Goal: Complete application form

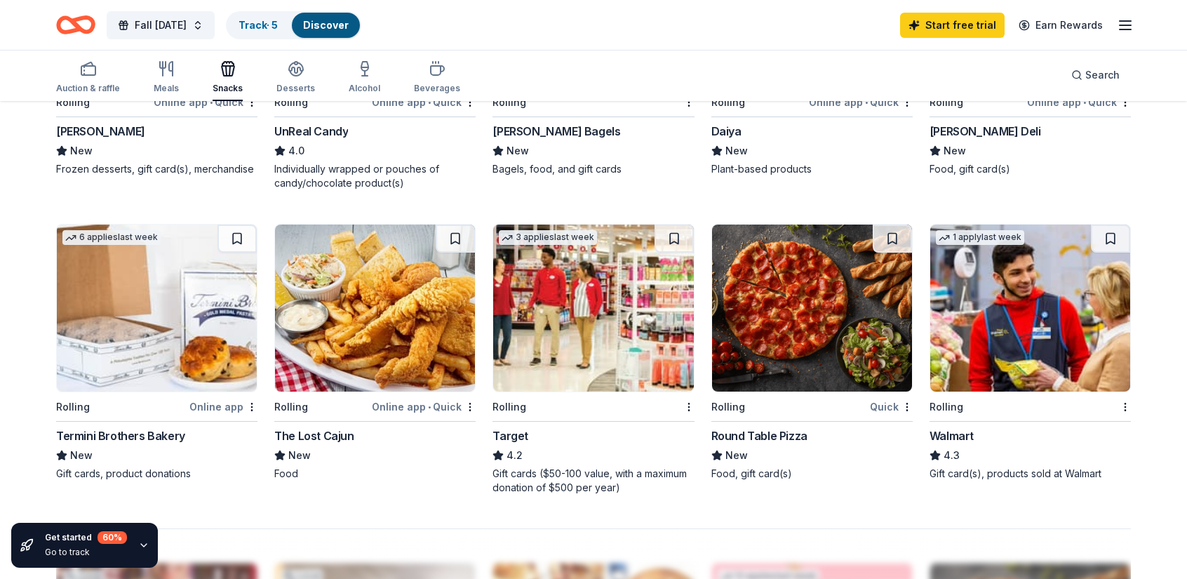
scroll to position [936, 0]
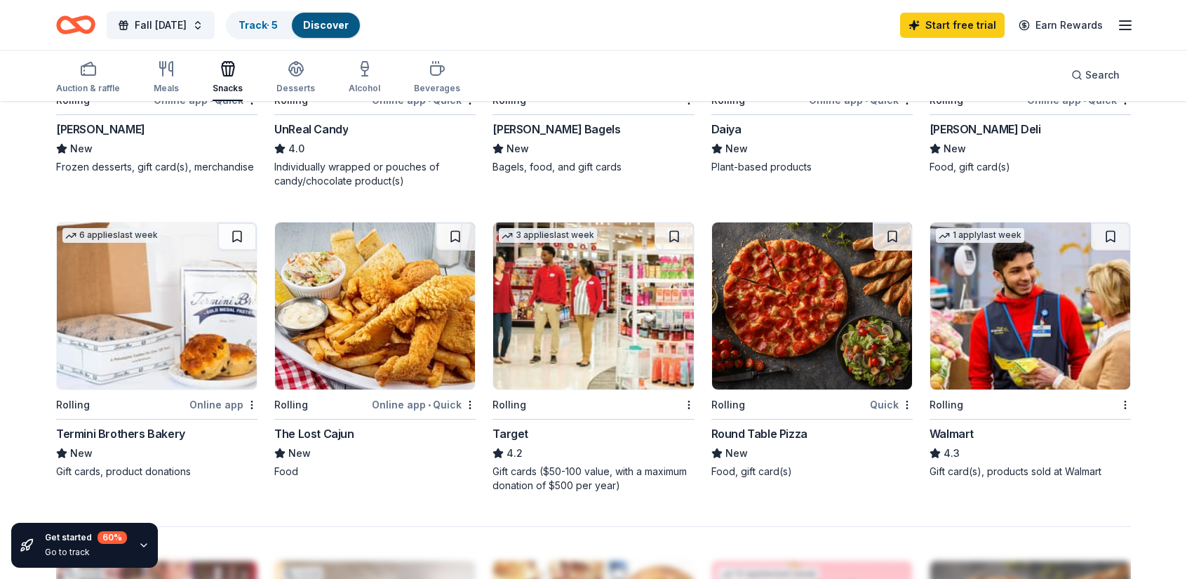
click at [504, 434] on div "Target" at bounding box center [511, 433] width 36 height 17
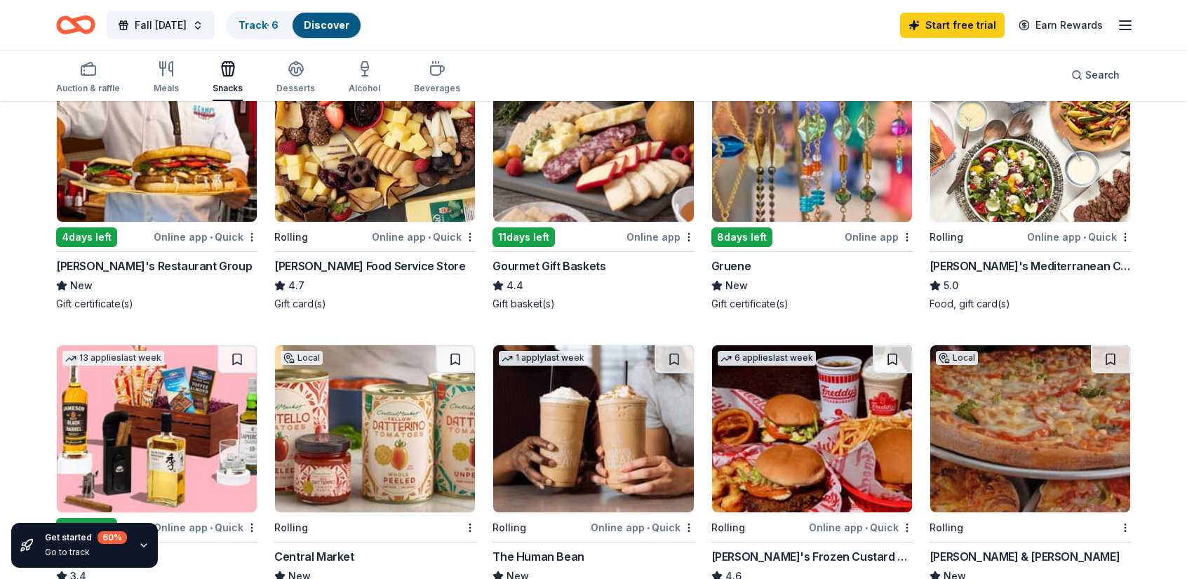
scroll to position [0, 0]
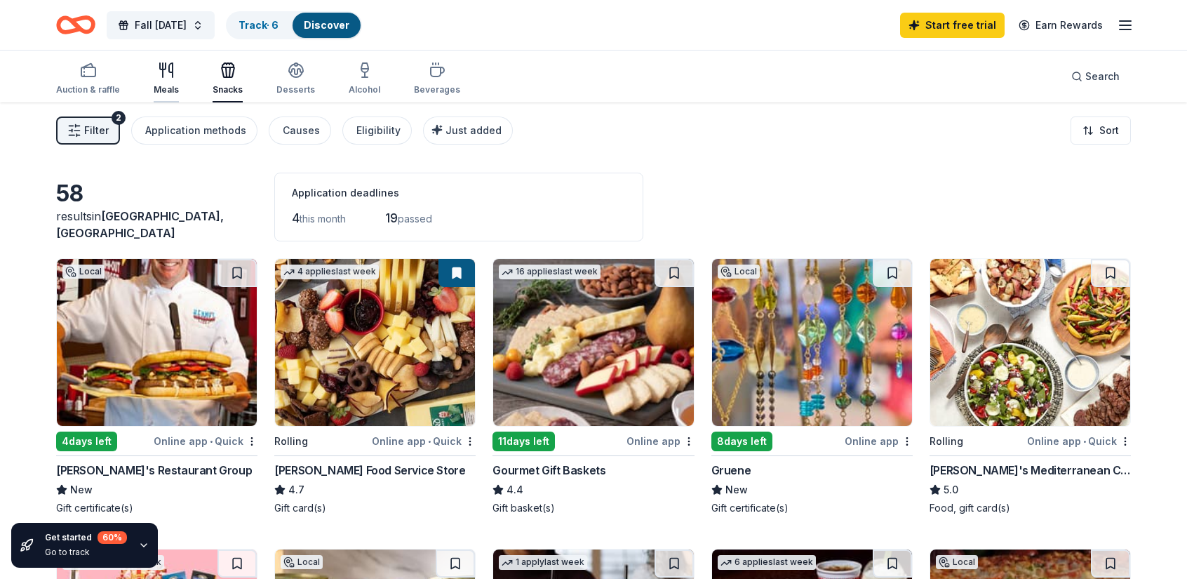
click at [168, 81] on div "Meals" at bounding box center [166, 79] width 25 height 34
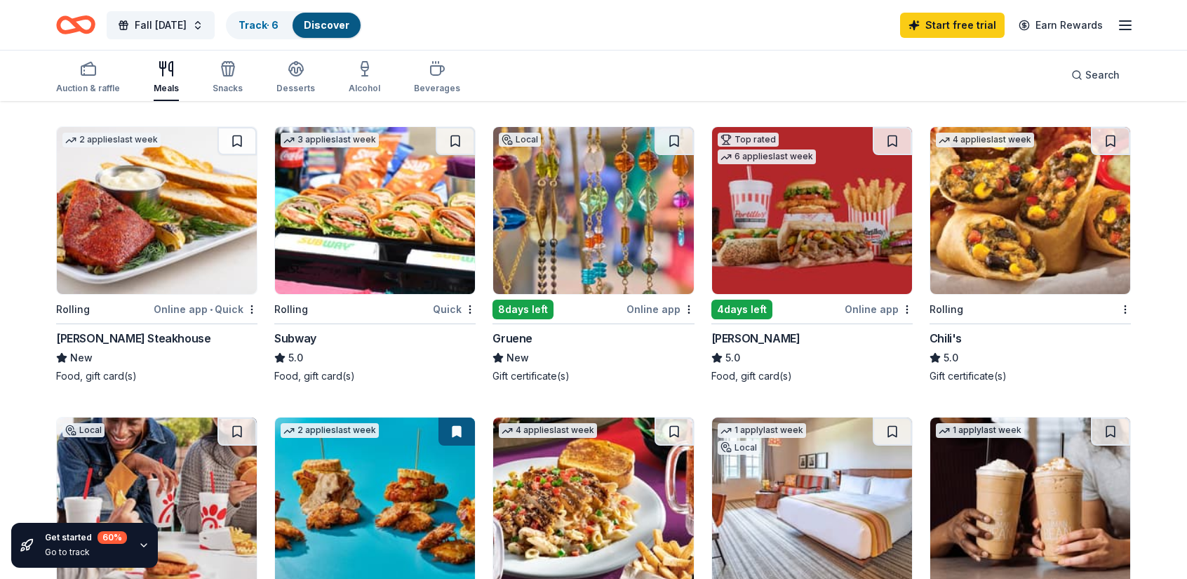
scroll to position [745, 0]
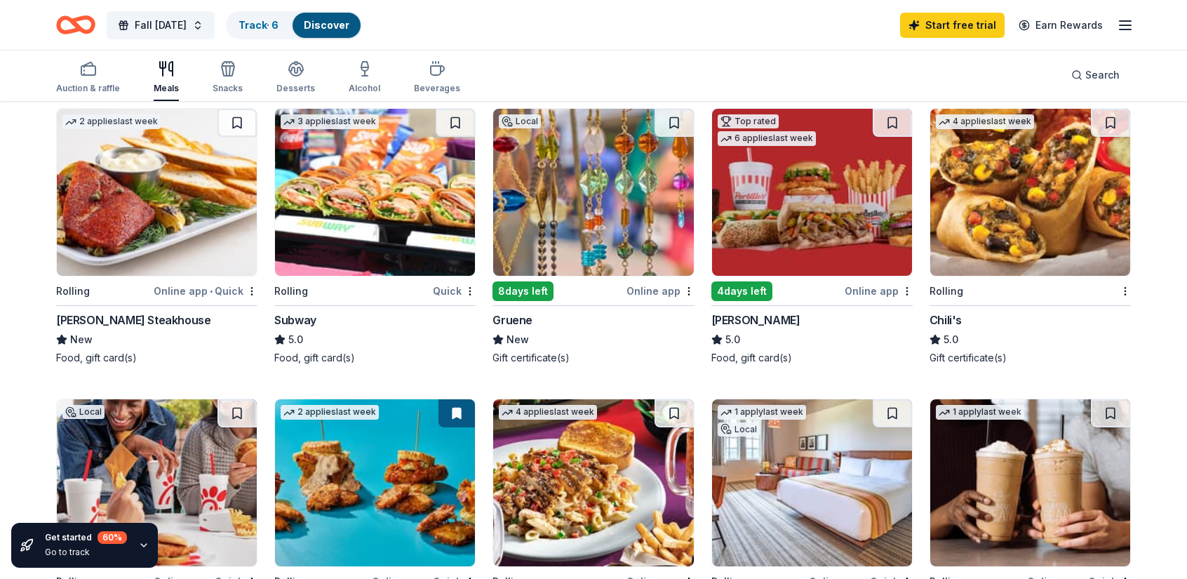
click at [975, 255] on img at bounding box center [1030, 192] width 200 height 167
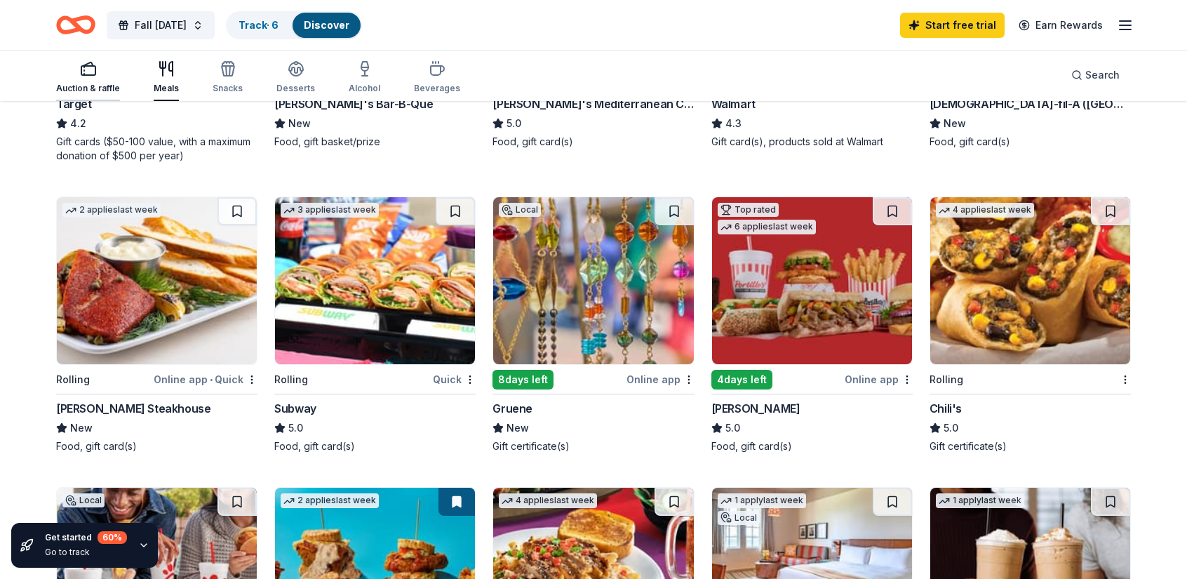
scroll to position [653, 0]
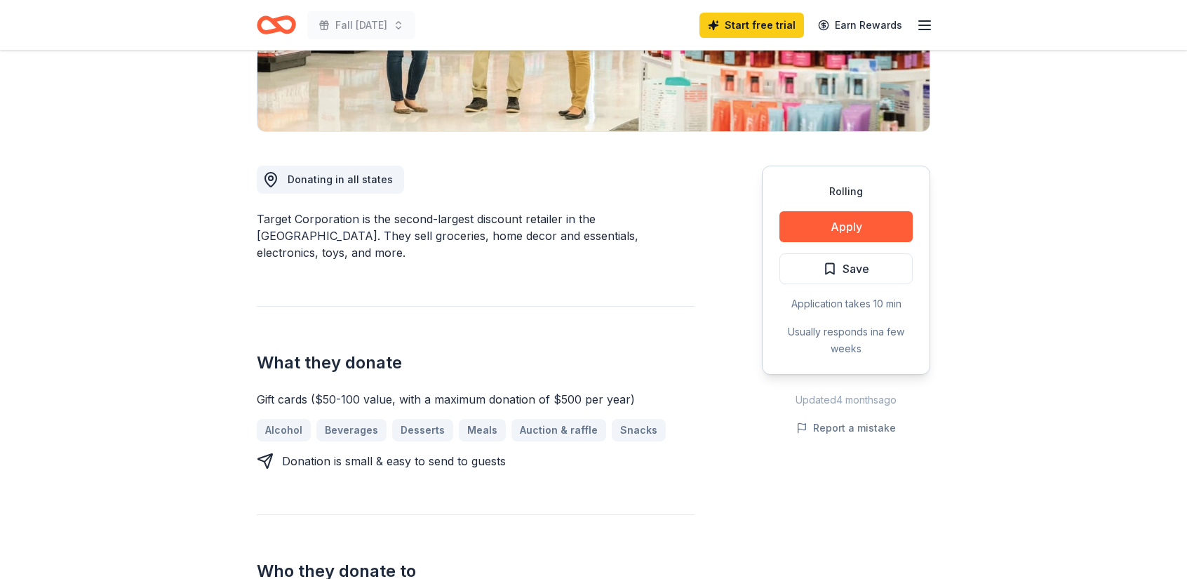
scroll to position [300, 0]
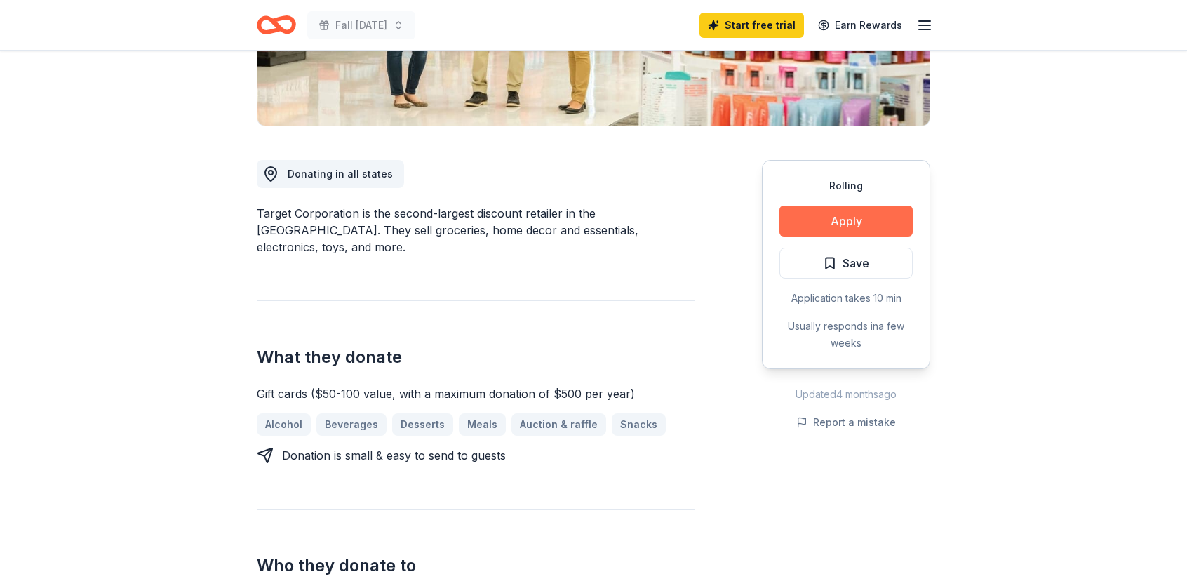
click at [822, 218] on button "Apply" at bounding box center [845, 221] width 133 height 31
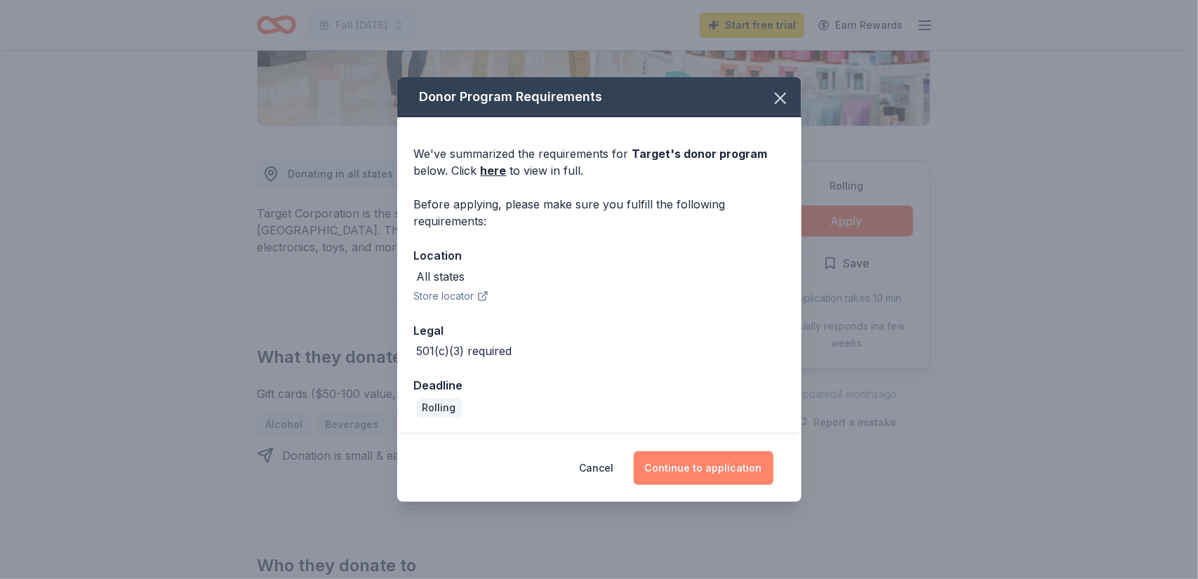
click at [676, 467] on button "Continue to application" at bounding box center [704, 468] width 140 height 34
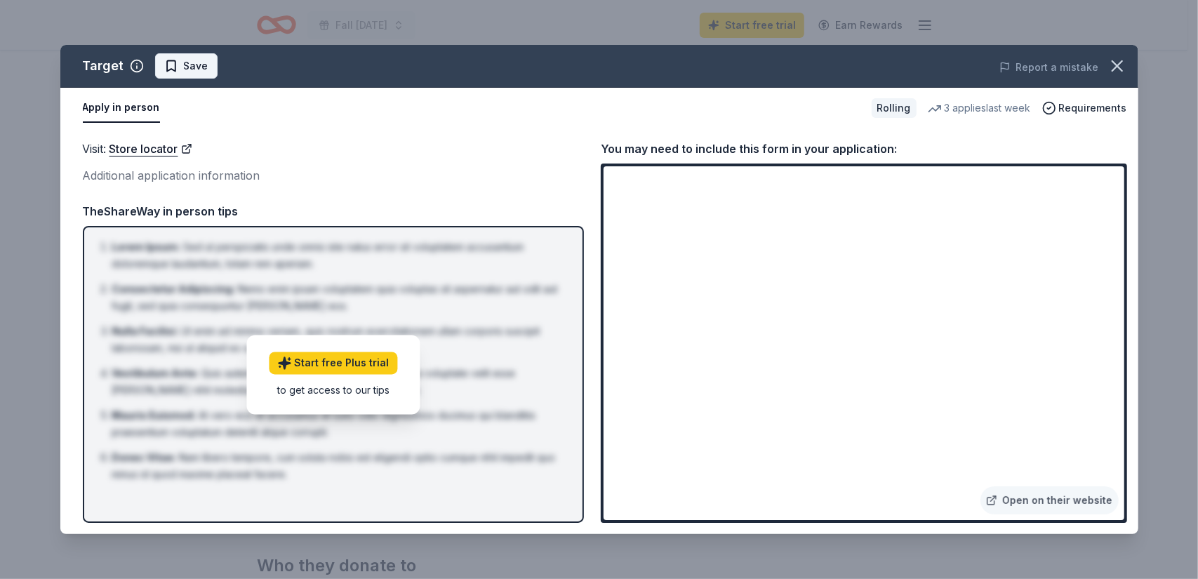
click at [166, 68] on span "Save" at bounding box center [186, 66] width 44 height 17
click at [146, 149] on link "Store locator" at bounding box center [150, 149] width 83 height 18
click at [1118, 61] on icon "button" at bounding box center [1117, 66] width 20 height 20
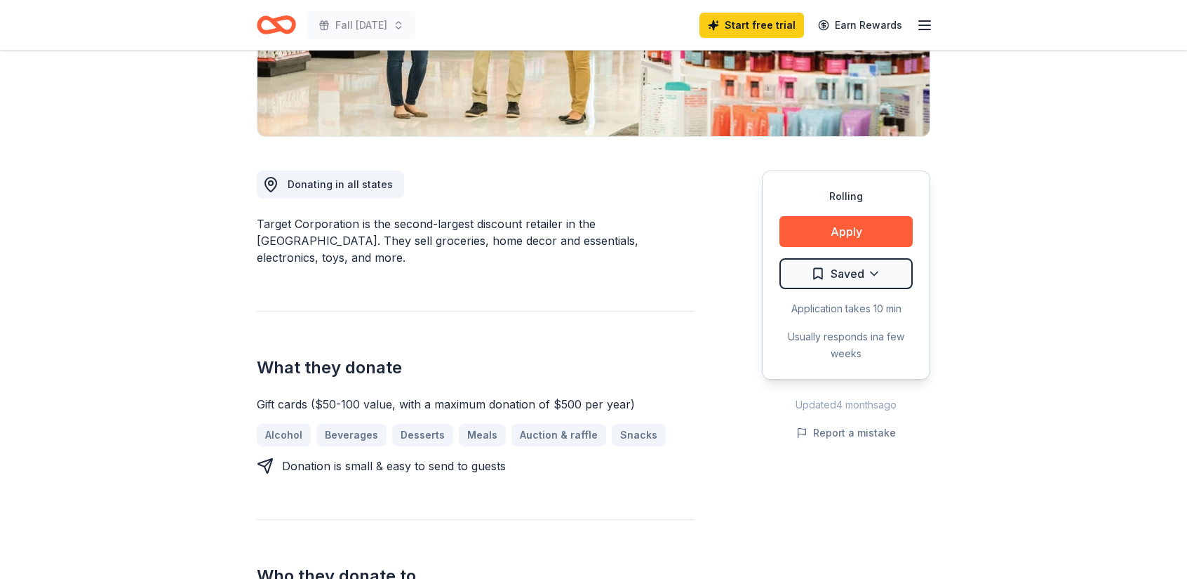
scroll to position [0, 0]
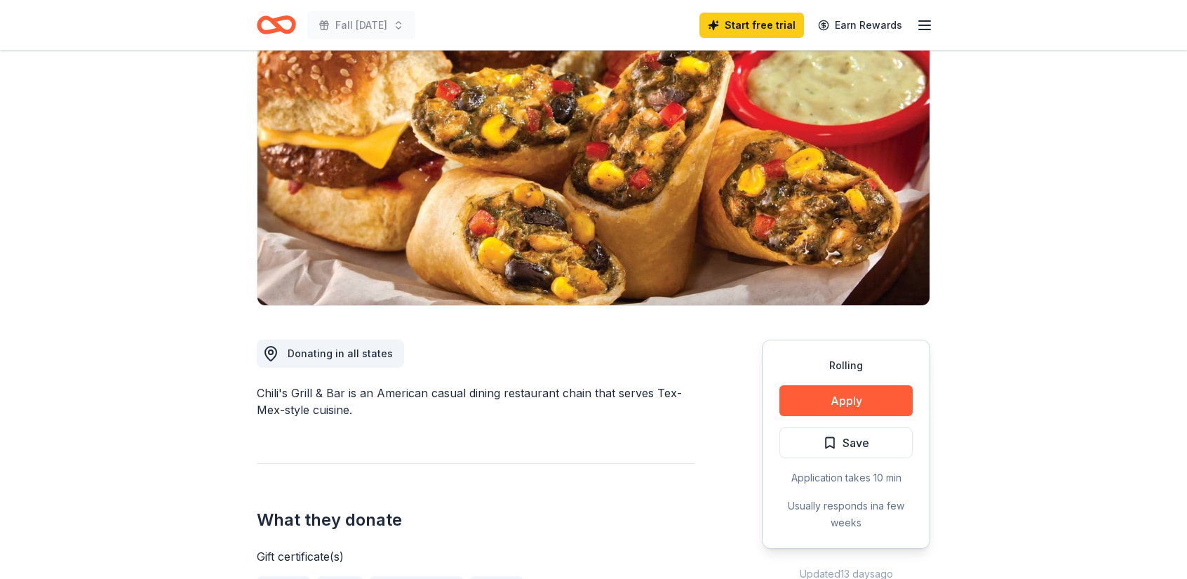
scroll to position [255, 0]
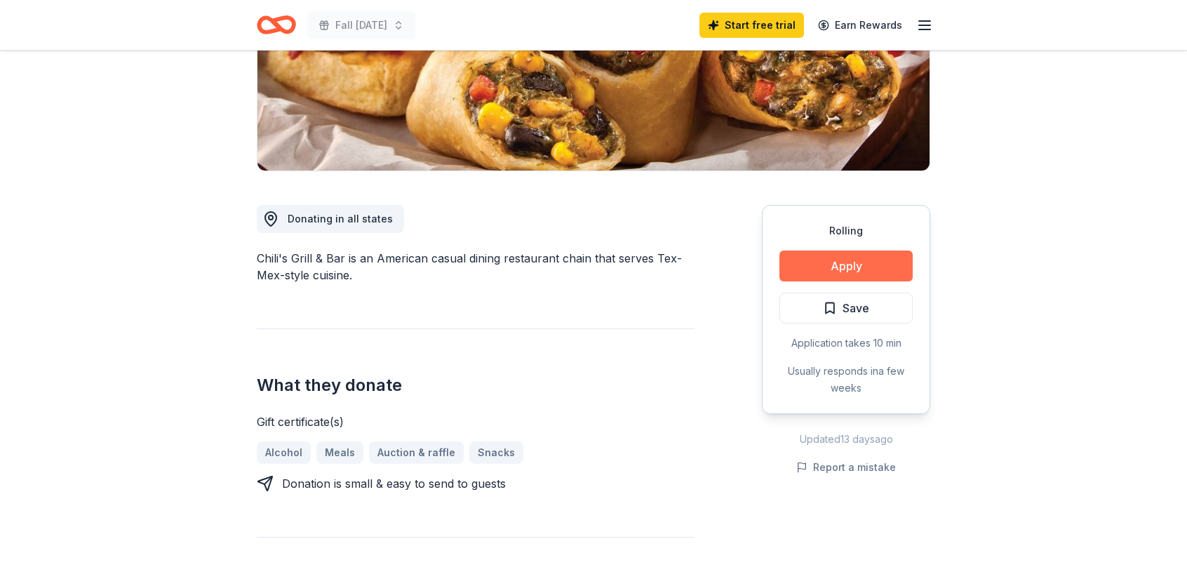
click at [830, 264] on button "Apply" at bounding box center [845, 265] width 133 height 31
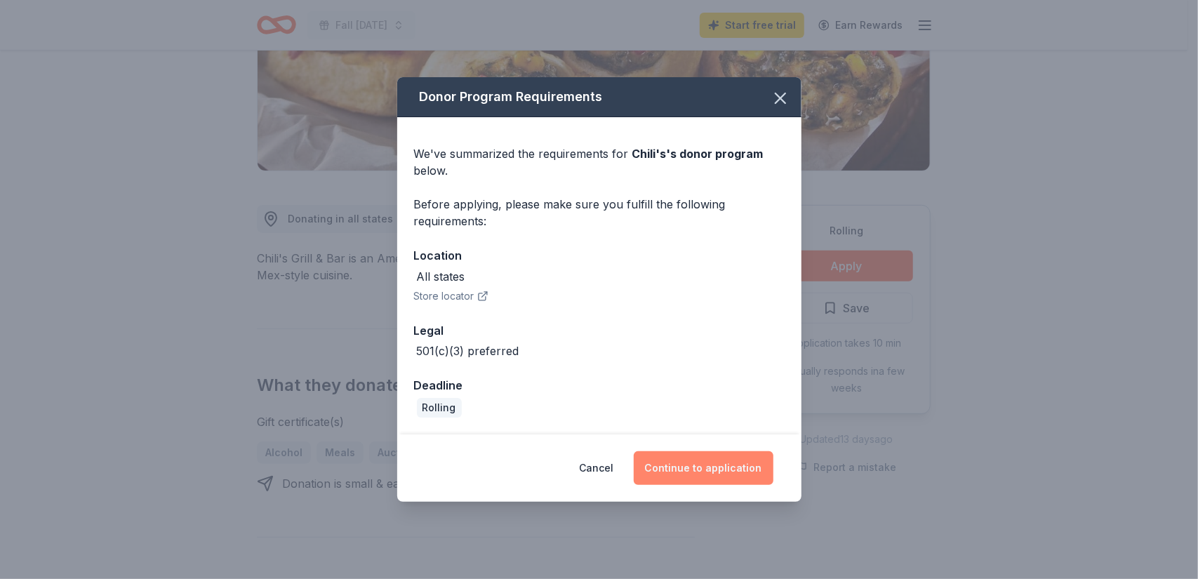
click at [699, 469] on button "Continue to application" at bounding box center [704, 468] width 140 height 34
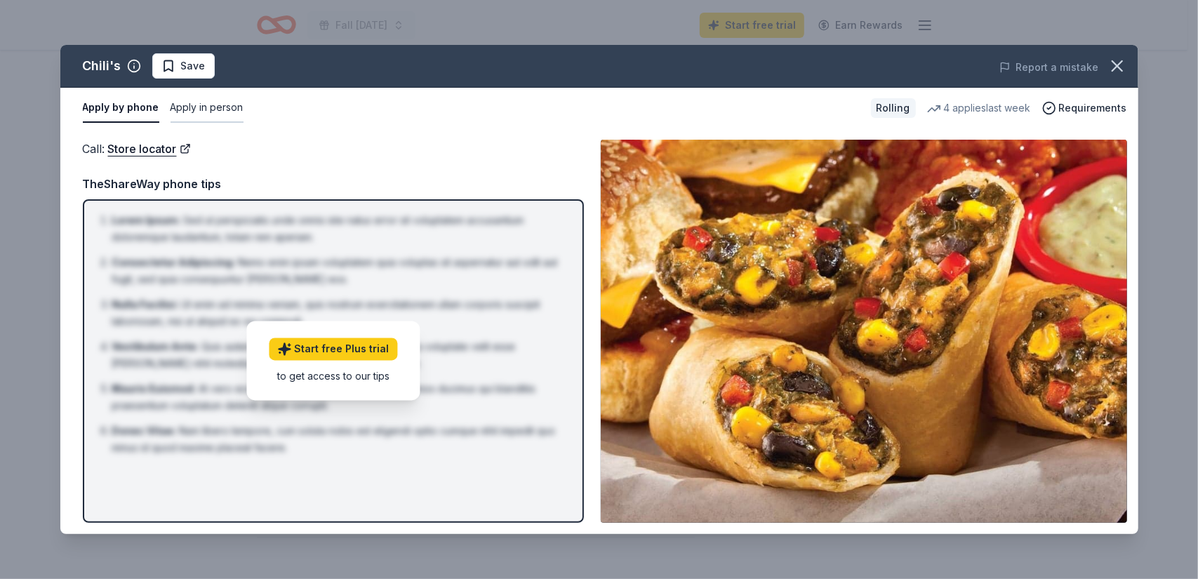
click at [232, 105] on button "Apply in person" at bounding box center [206, 107] width 73 height 29
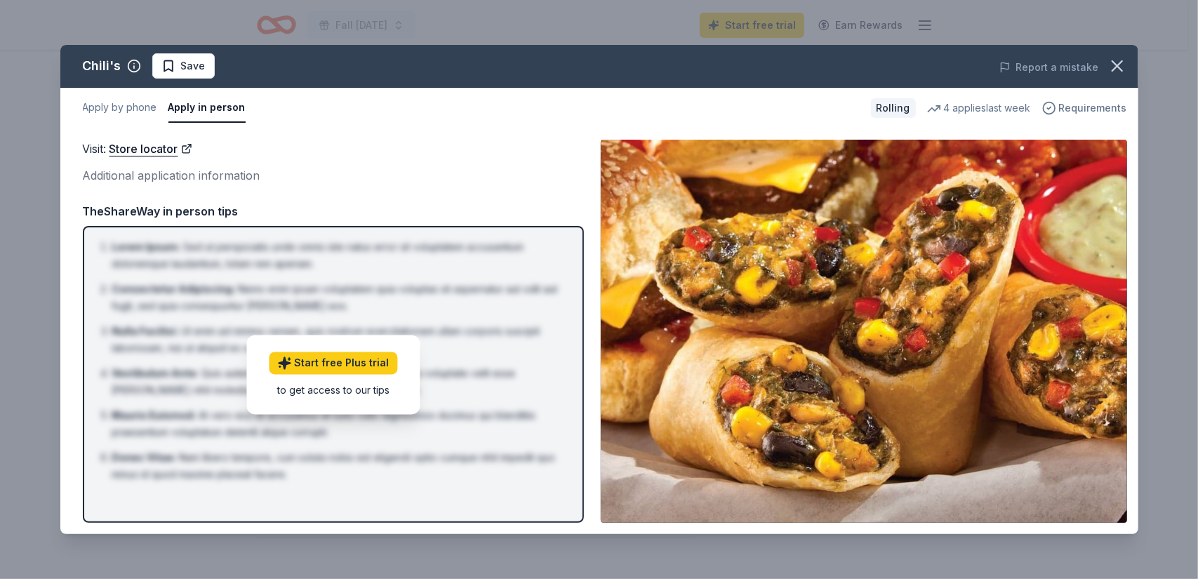
click at [1071, 107] on span "Requirements" at bounding box center [1093, 108] width 68 height 17
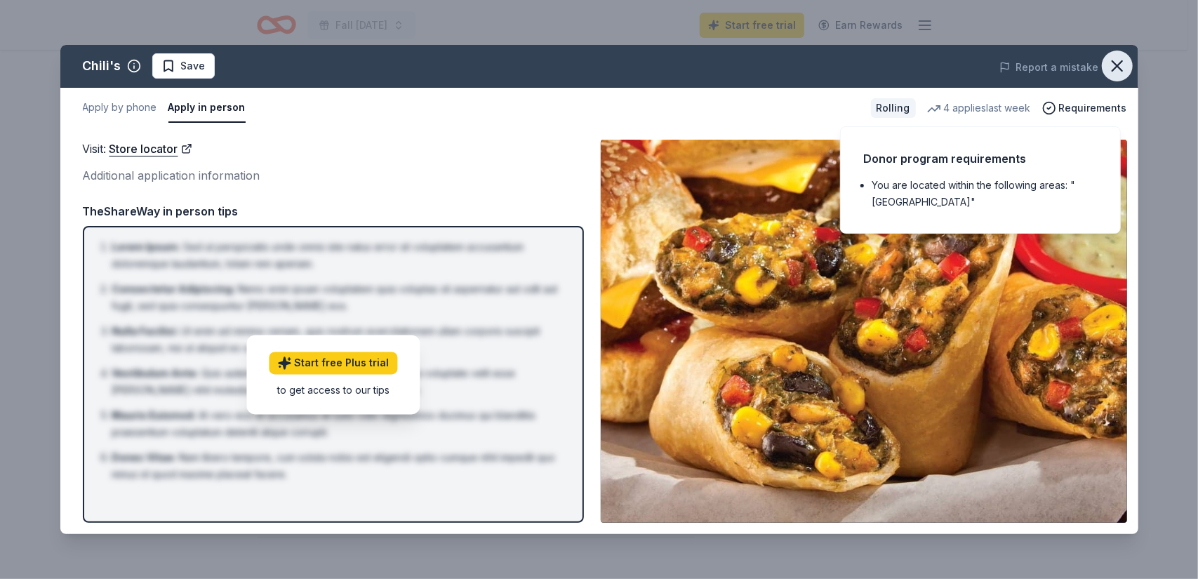
click at [1116, 62] on icon "button" at bounding box center [1117, 66] width 20 height 20
